Goal: Complete application form

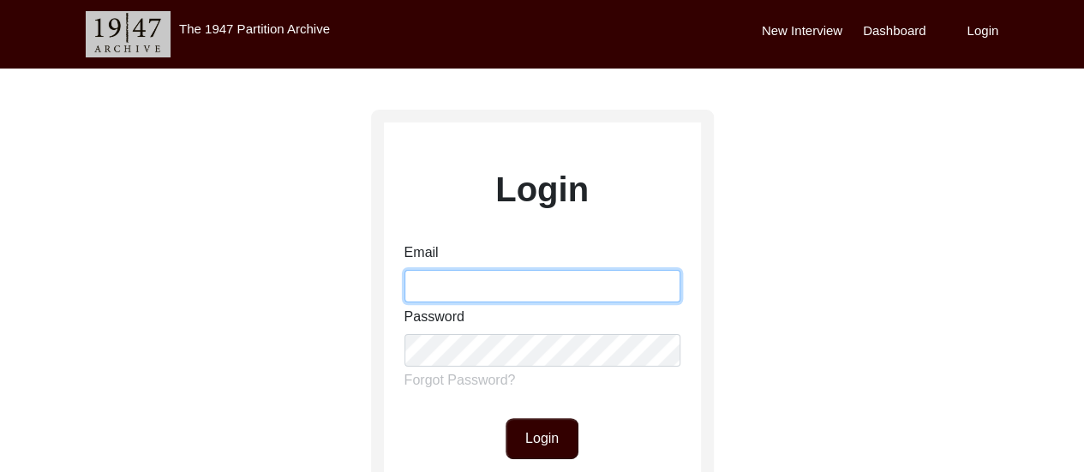
click at [537, 284] on input "Email" at bounding box center [542, 286] width 276 height 33
type input "[EMAIL_ADDRESS][DOMAIN_NAME]"
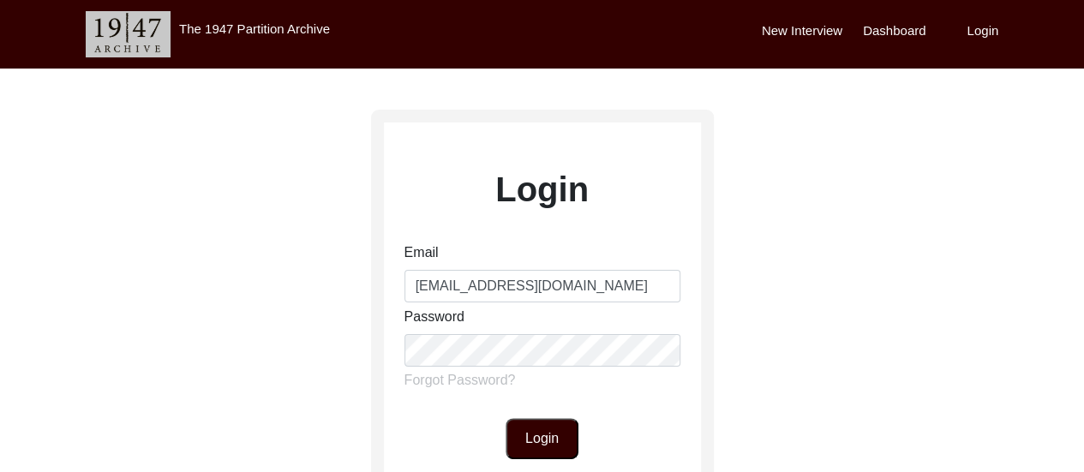
click at [544, 442] on button "Login" at bounding box center [541, 438] width 73 height 41
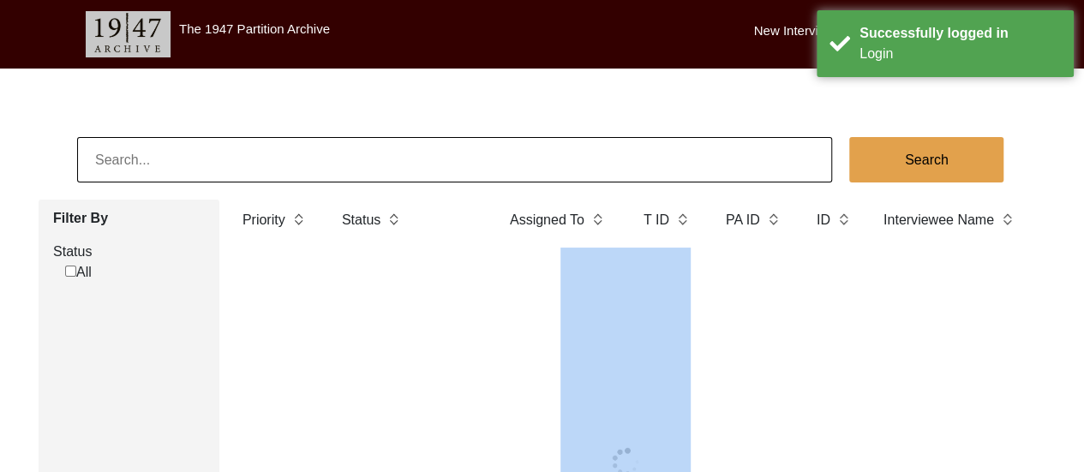
click at [544, 442] on div at bounding box center [625, 462] width 787 height 428
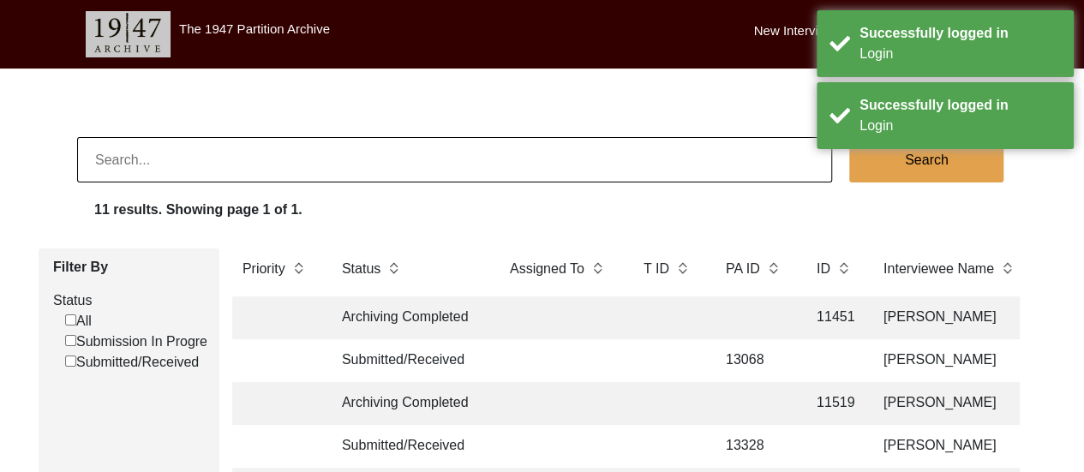
click at [753, 224] on div "11 results. Showing page 1 of 1." at bounding box center [588, 213] width 989 height 27
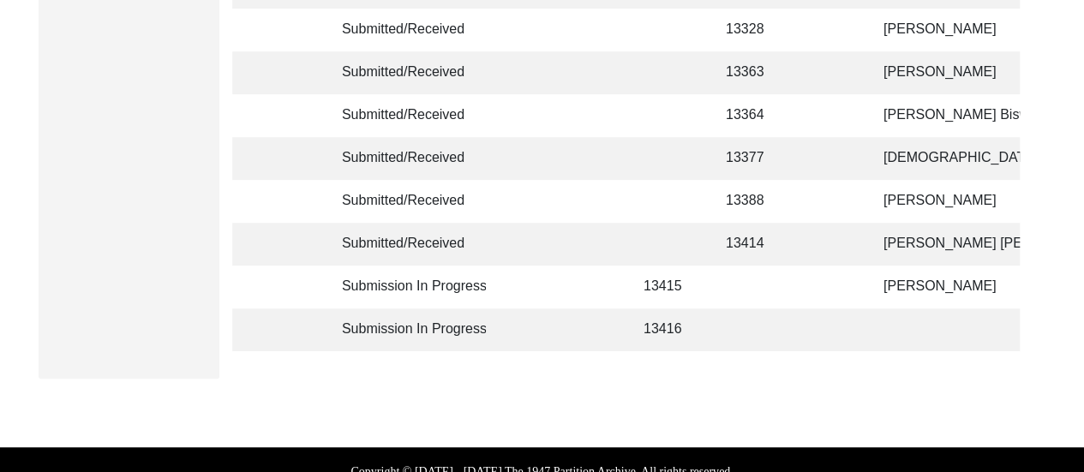
scroll to position [411, 0]
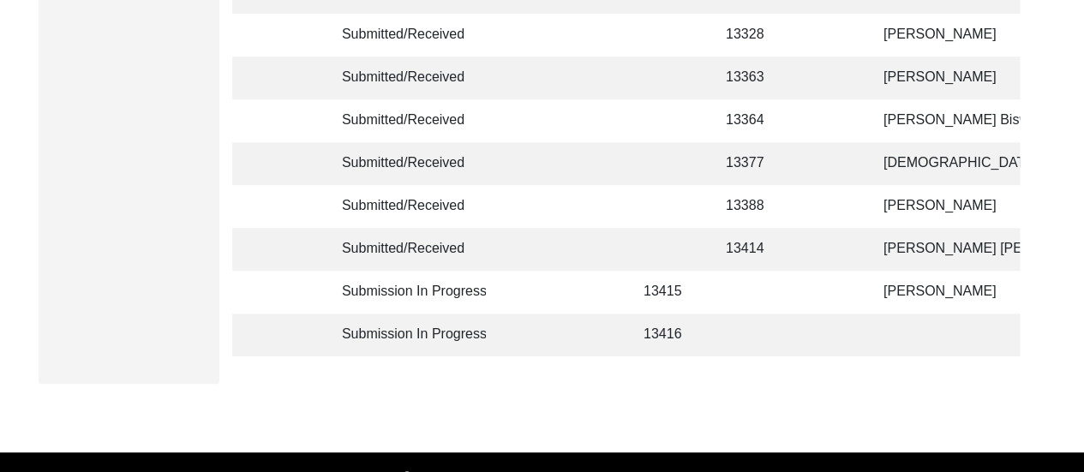
click at [742, 285] on td at bounding box center [753, 292] width 77 height 43
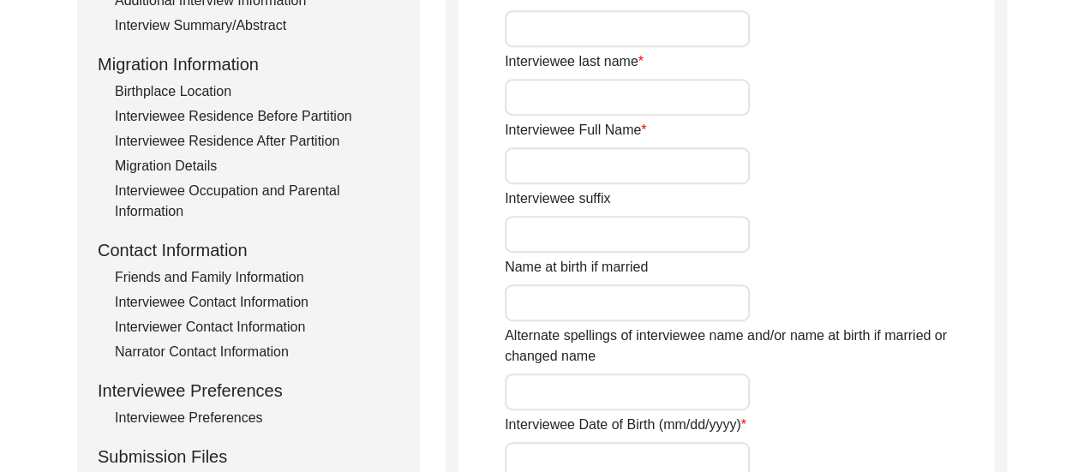
scroll to position [1449, 0]
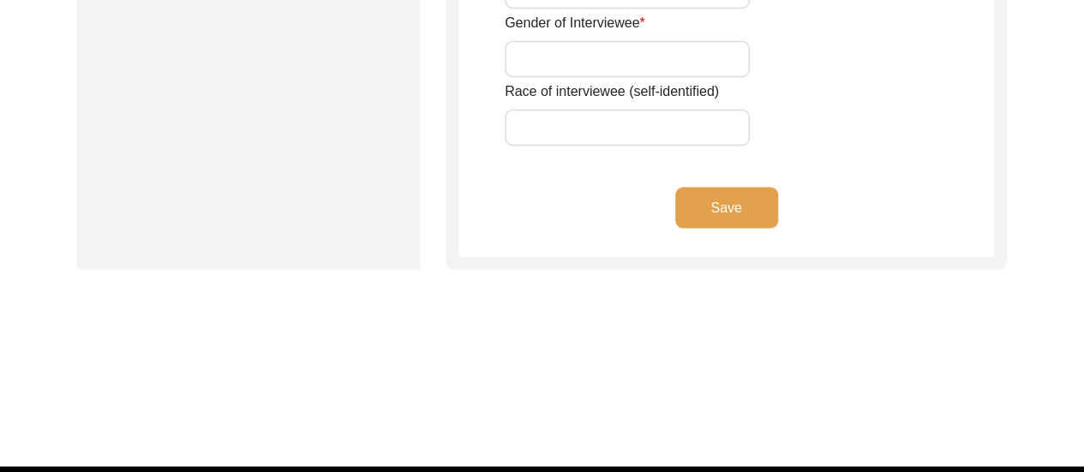
type input "[PERSON_NAME]"
type input "Ganguly"
type input "[PERSON_NAME]"
type input "92"
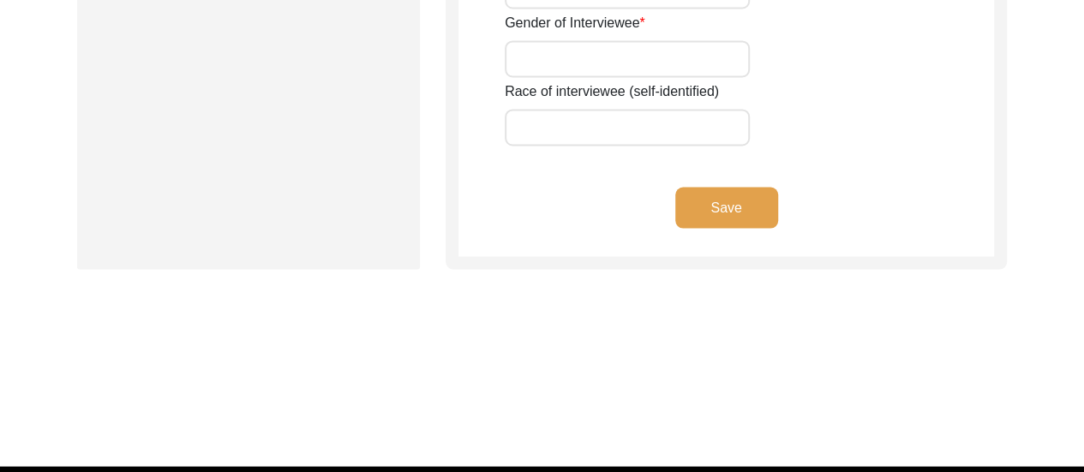
type input "[DEMOGRAPHIC_DATA]"
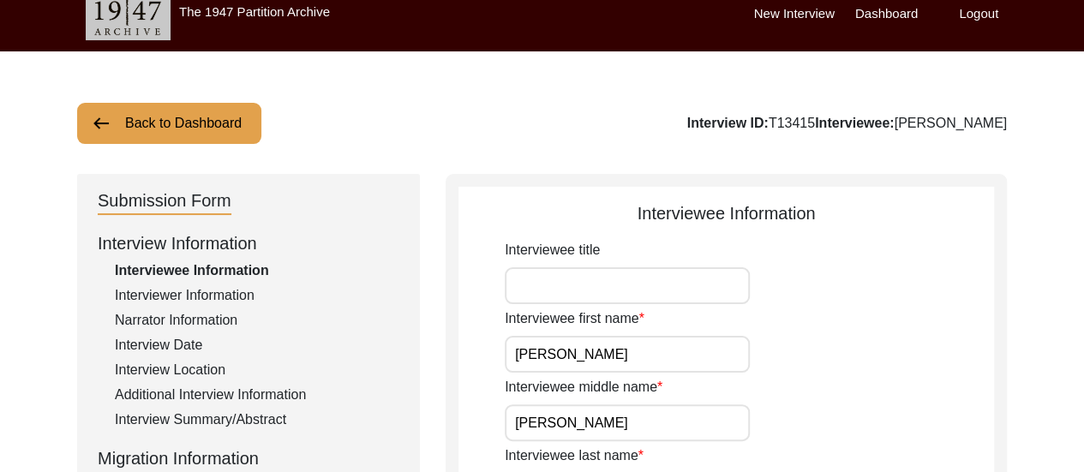
scroll to position [0, 0]
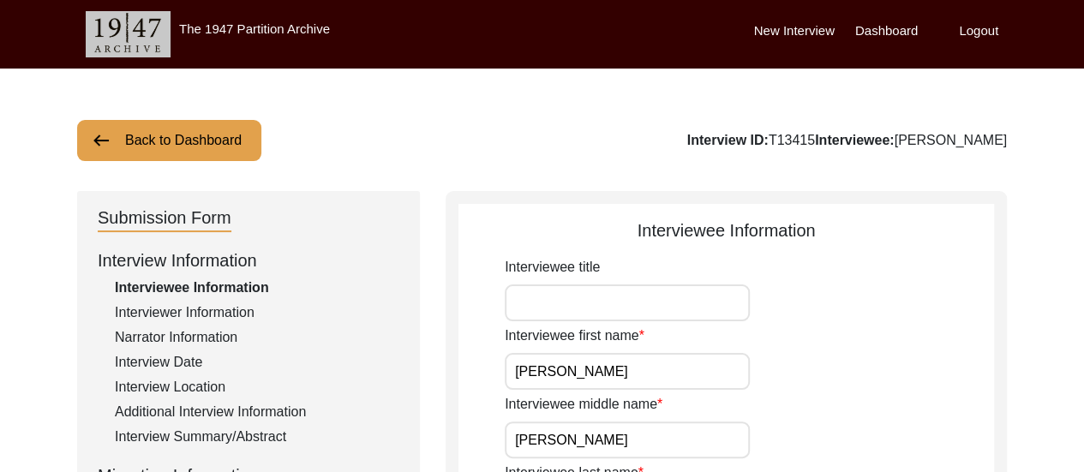
click at [189, 314] on div "Interviewer Information" at bounding box center [257, 312] width 284 height 21
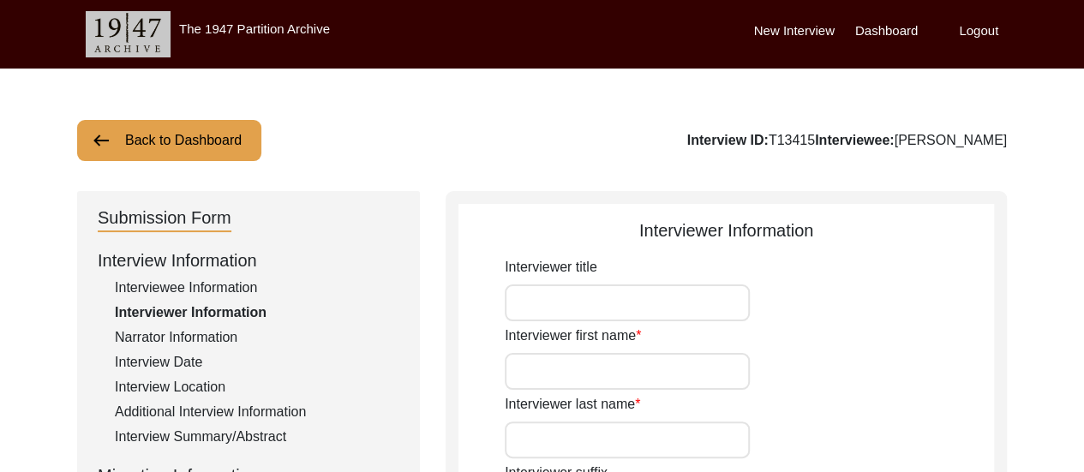
click at [541, 381] on input "Interviewer first name" at bounding box center [627, 371] width 245 height 37
type input "[PERSON_NAME]"
click at [620, 456] on input "Interviewer last name" at bounding box center [627, 439] width 245 height 37
type input "[PERSON_NAME]"
